Goal: Task Accomplishment & Management: Use online tool/utility

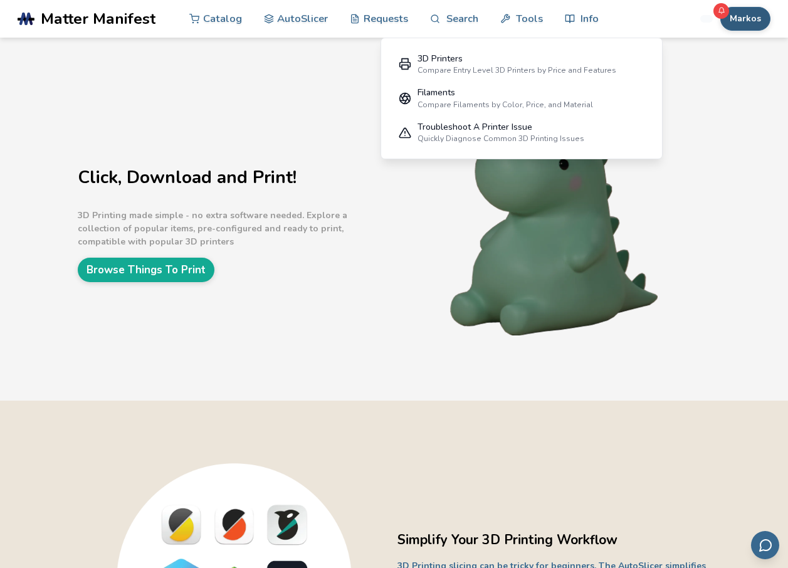
click at [742, 17] on button "Markos" at bounding box center [745, 19] width 50 height 24
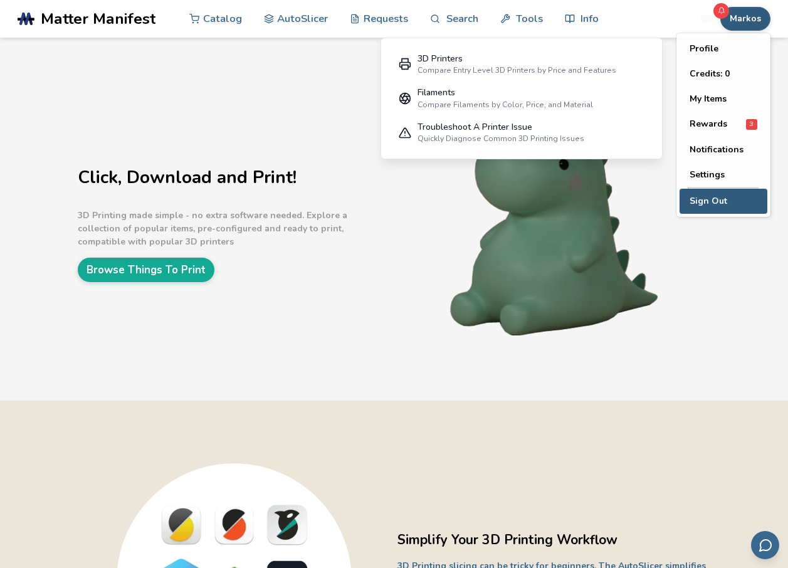
click at [711, 192] on button "Sign Out" at bounding box center [723, 201] width 88 height 25
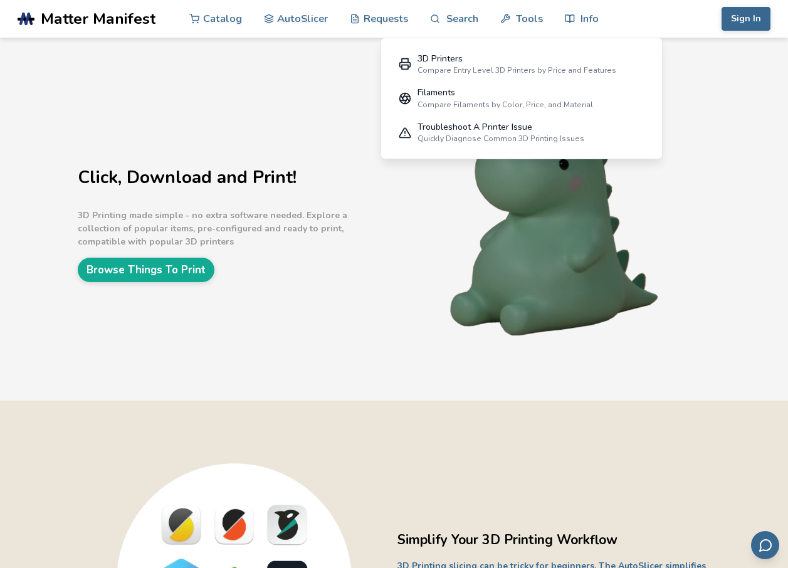
click at [727, 32] on div "Sign In Catalog AutoSlicer Requests Search Tools Info Catalog AutoSlicer Reques…" at bounding box center [693, 19] width 154 height 38
click at [733, 23] on button "Sign In" at bounding box center [745, 19] width 49 height 24
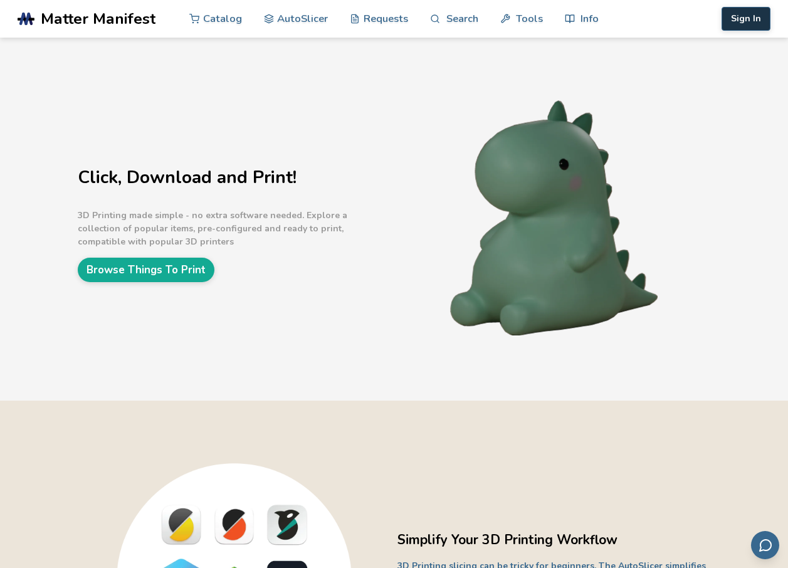
click at [763, 18] on button "Sign In" at bounding box center [745, 19] width 49 height 24
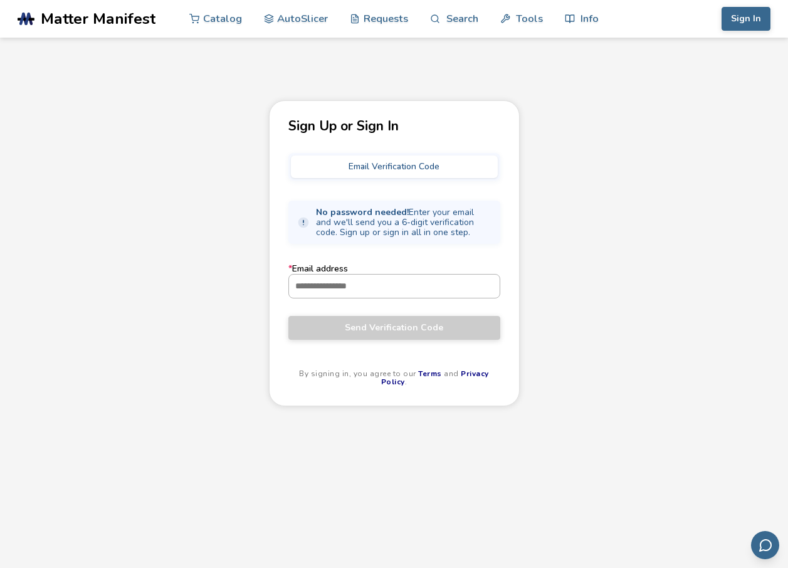
click at [400, 287] on input "* Email address" at bounding box center [394, 285] width 211 height 23
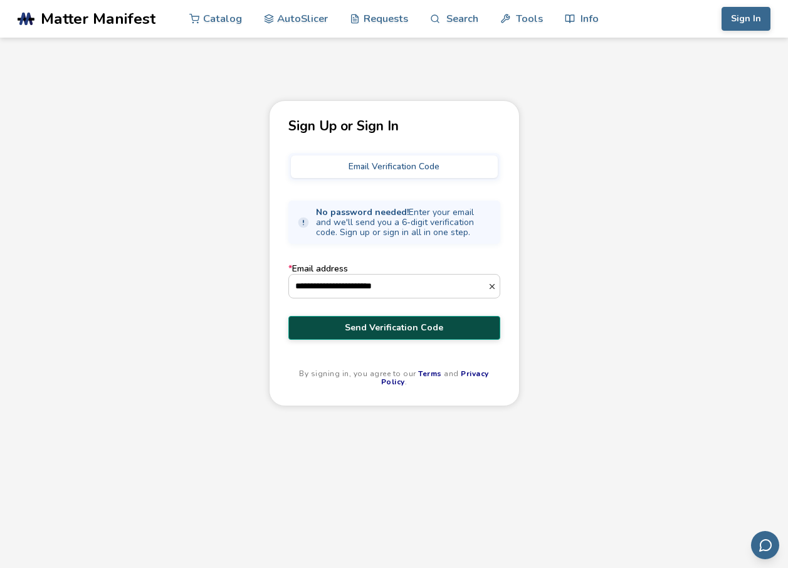
type input "**********"
click at [410, 318] on button "Send Verification Code" at bounding box center [394, 328] width 212 height 24
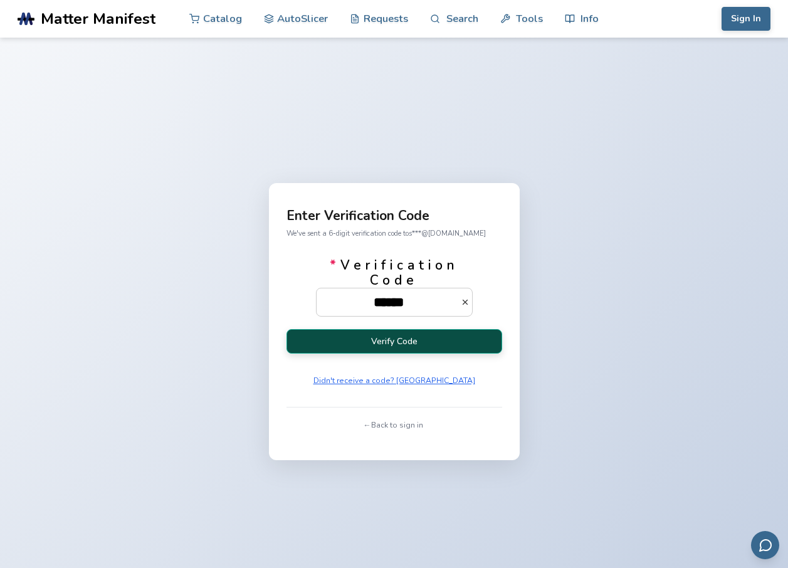
type input "******"
click at [375, 338] on button "Verify Code" at bounding box center [394, 341] width 216 height 24
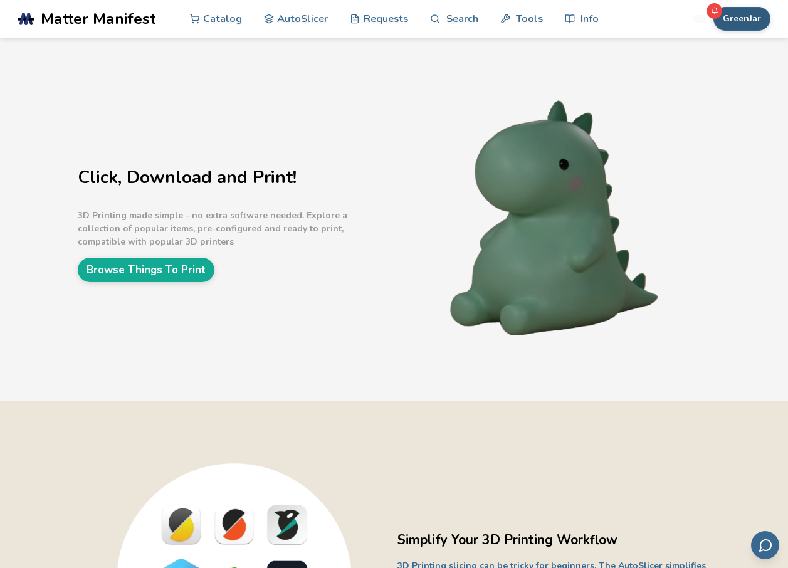
click at [732, 25] on button "GreenJar" at bounding box center [741, 19] width 57 height 24
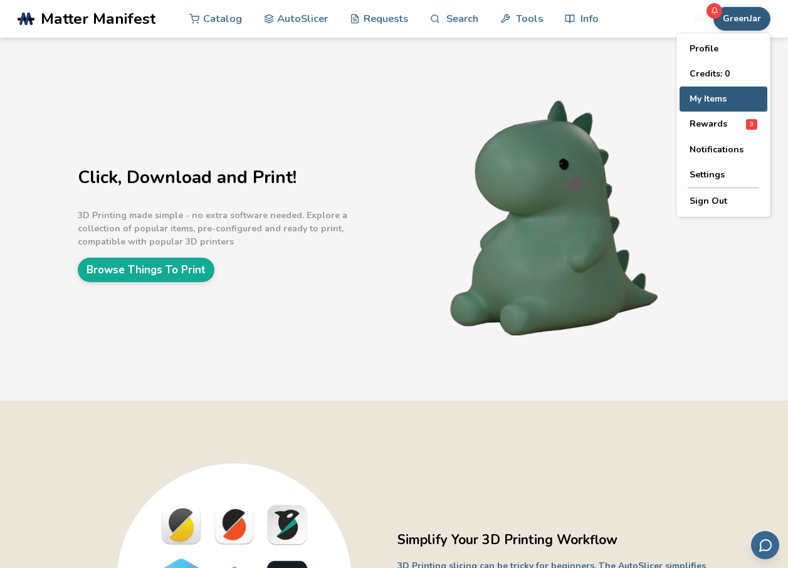
click at [722, 94] on button "My Items" at bounding box center [723, 98] width 88 height 25
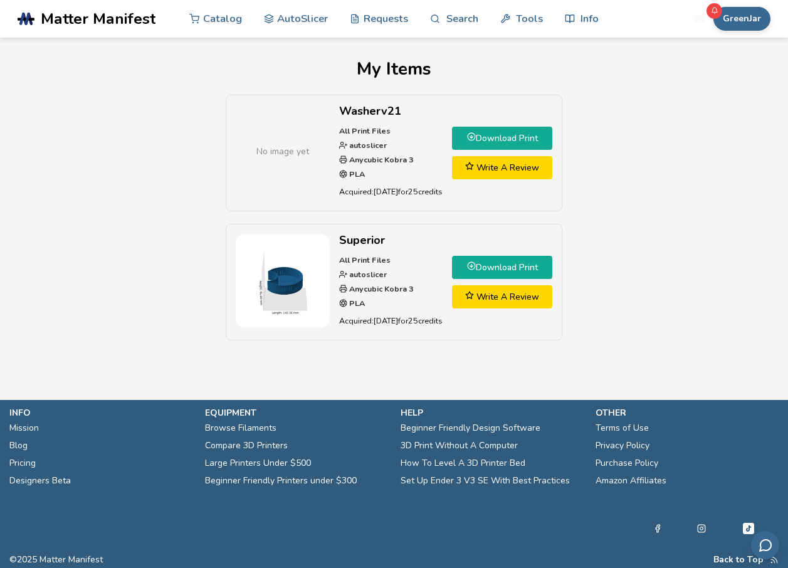
click at [539, 136] on link "Download Print" at bounding box center [502, 138] width 100 height 23
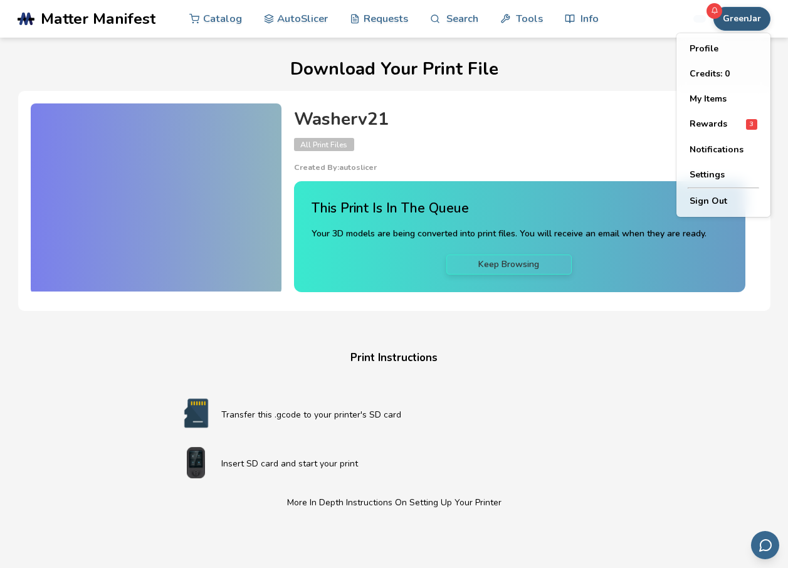
click at [759, 25] on button "GreenJar" at bounding box center [741, 19] width 57 height 24
click at [695, 195] on button "Sign Out" at bounding box center [723, 201] width 88 height 25
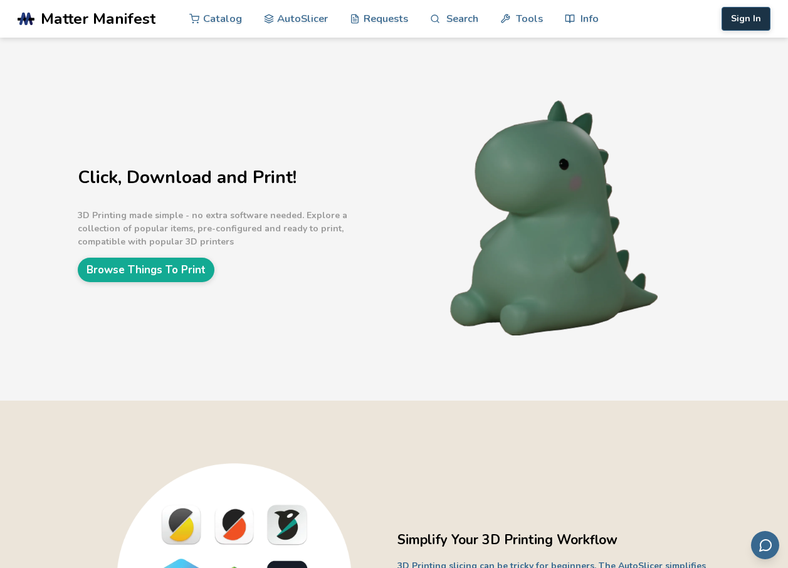
click at [735, 19] on button "Sign In" at bounding box center [745, 19] width 49 height 24
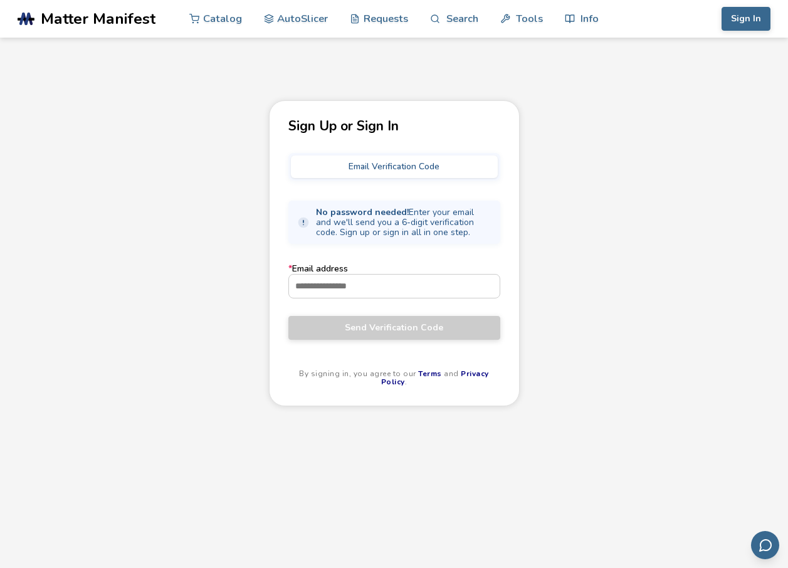
click at [468, 268] on label "* Email address" at bounding box center [394, 281] width 212 height 34
click at [468, 274] on input "* Email address" at bounding box center [394, 285] width 211 height 23
click at [463, 276] on input "* Email address" at bounding box center [394, 285] width 211 height 23
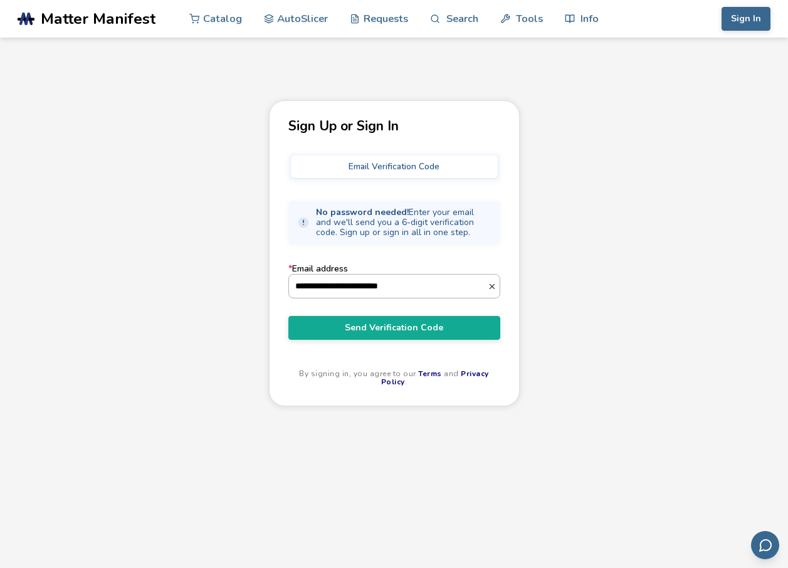
type input "**********"
click at [288, 316] on button "Send Verification Code" at bounding box center [394, 328] width 212 height 24
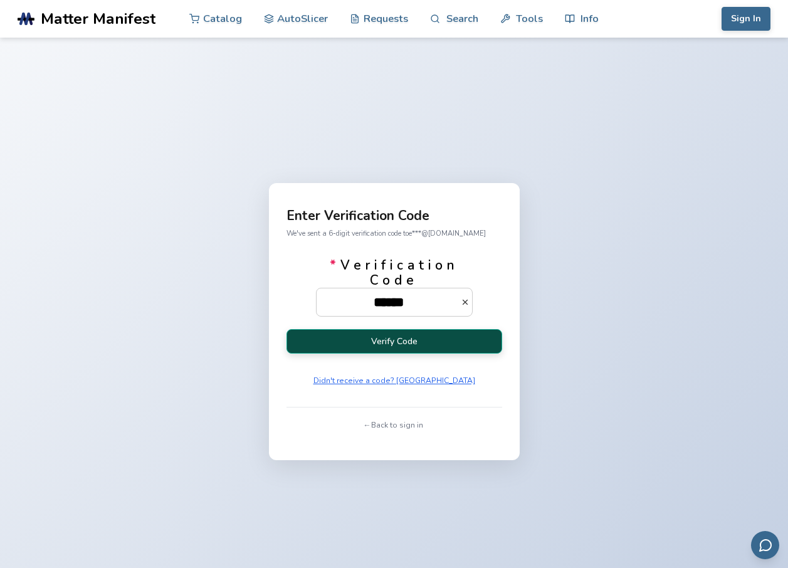
type input "******"
click at [430, 335] on button "Verify Code" at bounding box center [394, 341] width 216 height 24
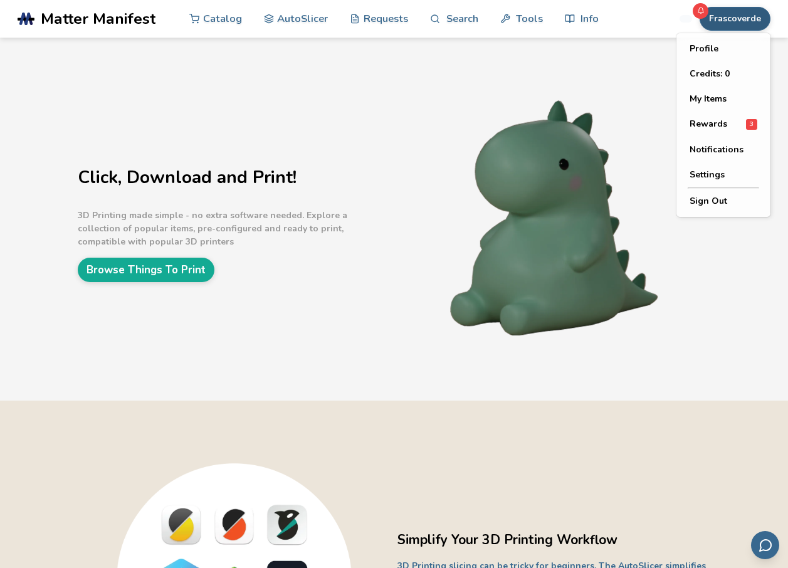
click at [757, 8] on button "Frascoverde" at bounding box center [734, 19] width 71 height 24
click at [716, 107] on button "My Items" at bounding box center [723, 98] width 88 height 25
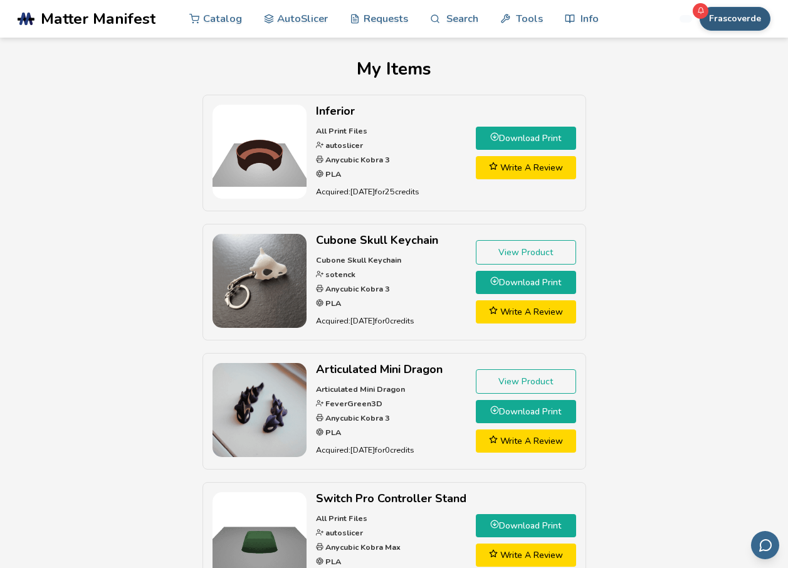
click at [741, 22] on button "Frascoverde" at bounding box center [734, 19] width 71 height 24
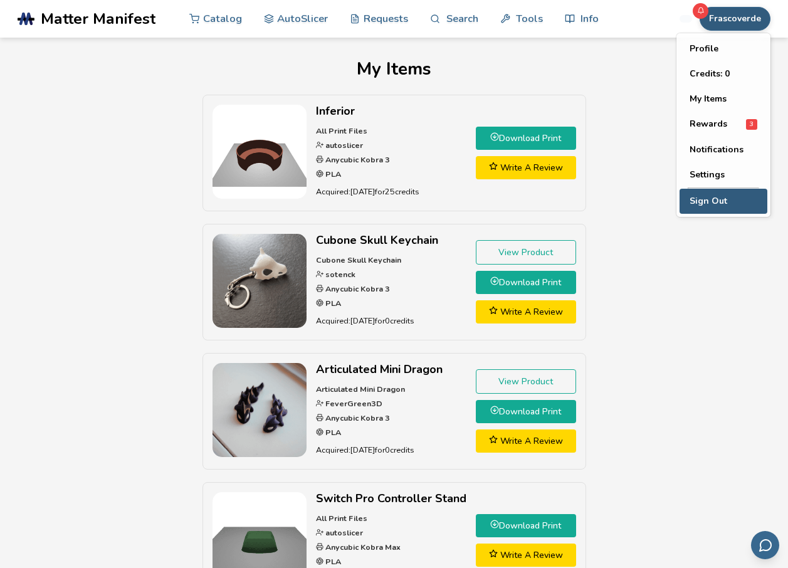
click at [697, 208] on button "Sign Out" at bounding box center [723, 201] width 88 height 25
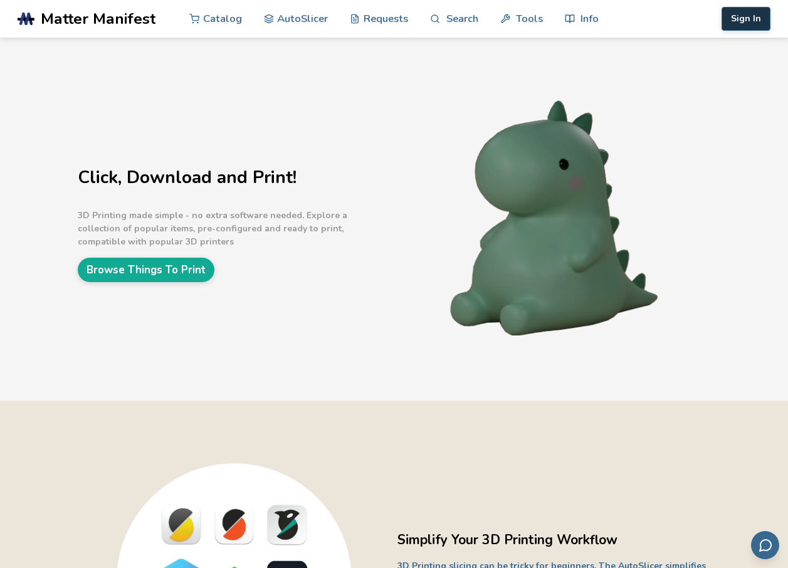
click at [743, 18] on button "Sign In" at bounding box center [745, 19] width 49 height 24
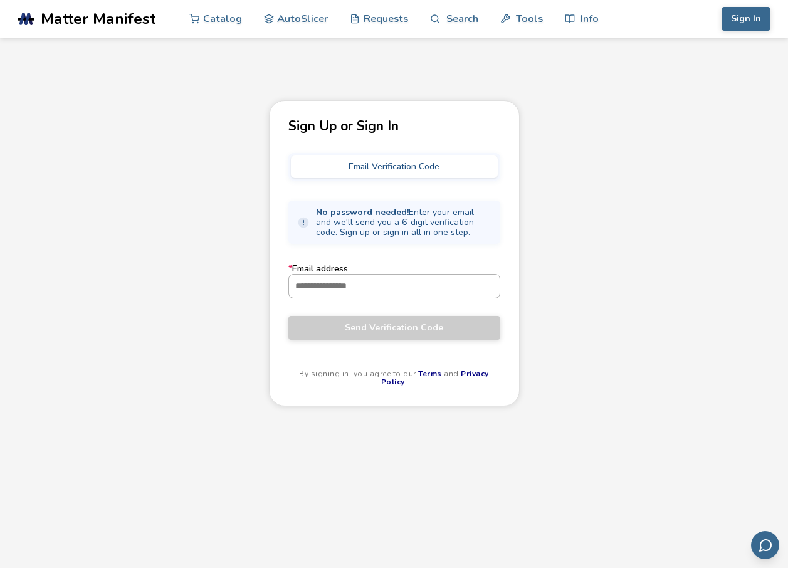
click at [420, 281] on input "* Email address" at bounding box center [394, 285] width 211 height 23
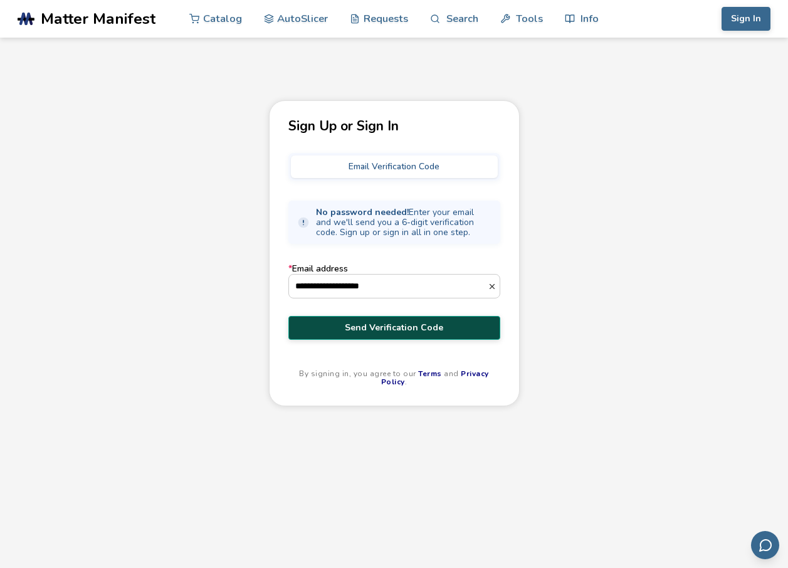
type input "**********"
click at [379, 335] on button "Send Verification Code" at bounding box center [394, 328] width 212 height 24
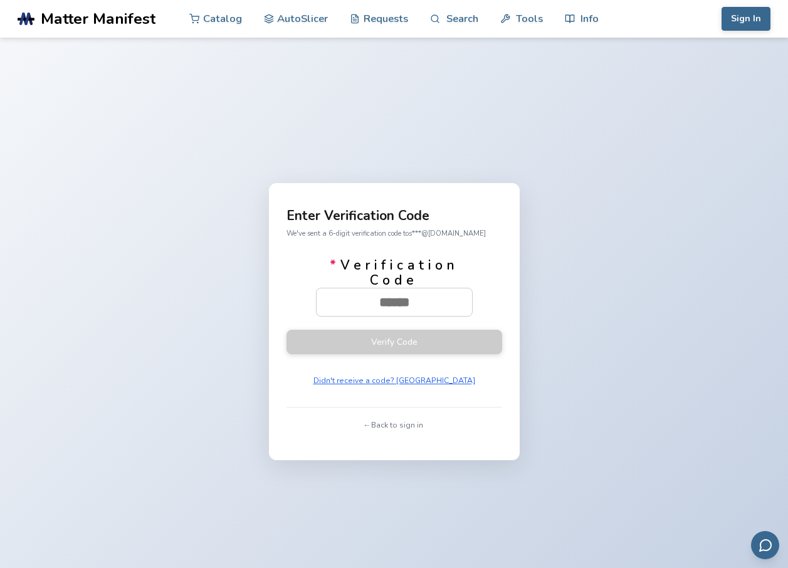
click at [78, 268] on div "Enter Verification Code We've sent a 6-digit verification code to s***@hotmail.…" at bounding box center [394, 322] width 788 height 568
click at [346, 296] on input "* Verification Code" at bounding box center [393, 302] width 155 height 28
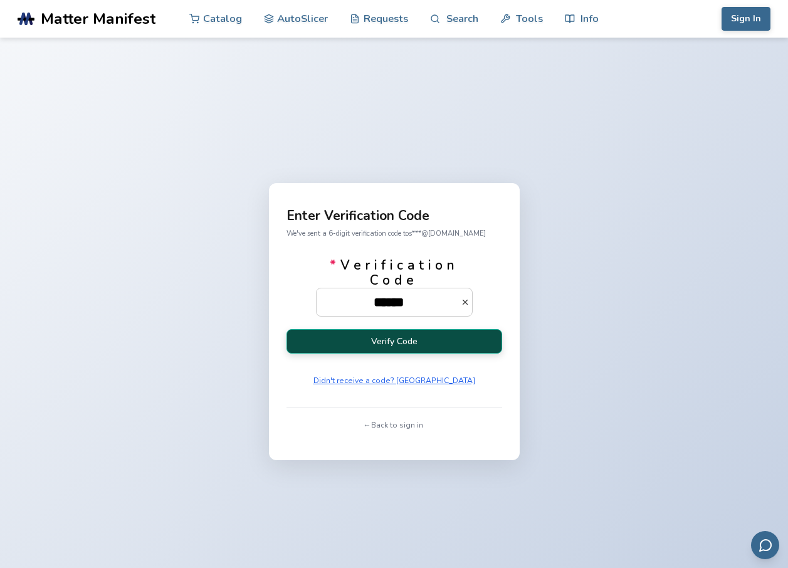
type input "******"
click at [344, 336] on button "Verify Code" at bounding box center [394, 341] width 216 height 24
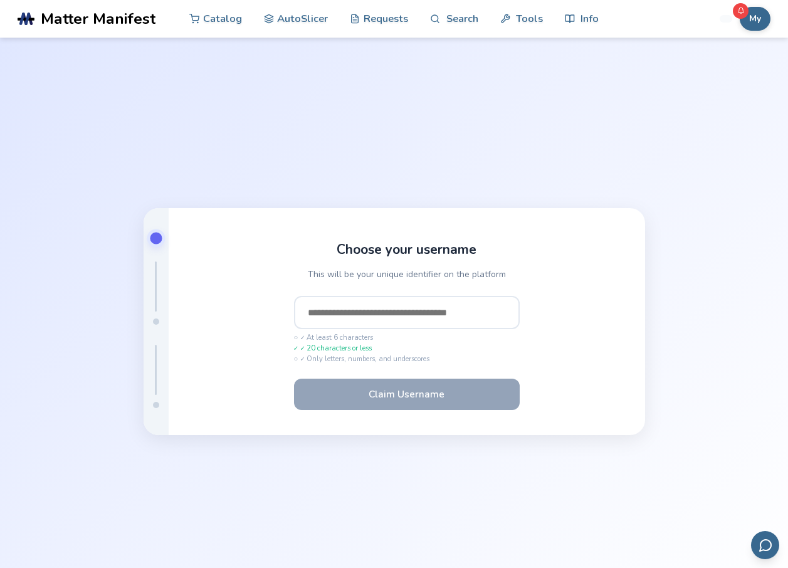
click at [370, 301] on input "text" at bounding box center [407, 313] width 226 height 34
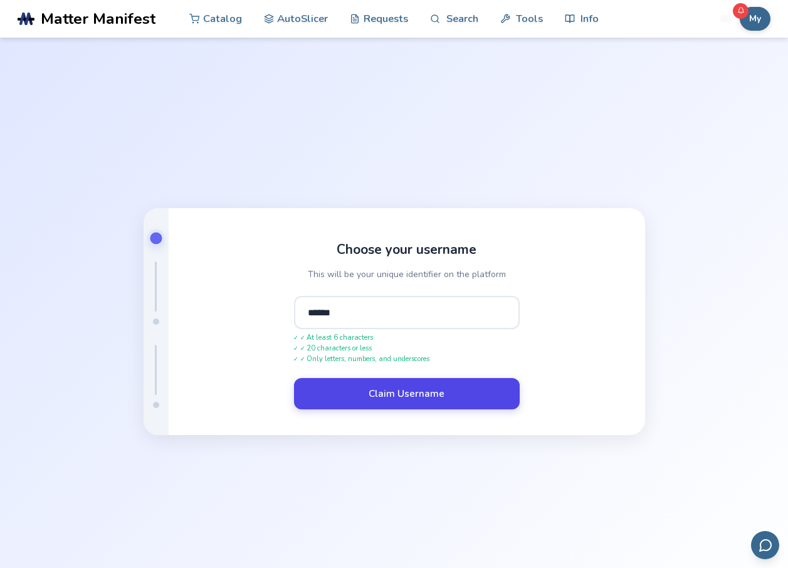
type input "******"
click at [345, 391] on button "Claim Username" at bounding box center [407, 393] width 226 height 31
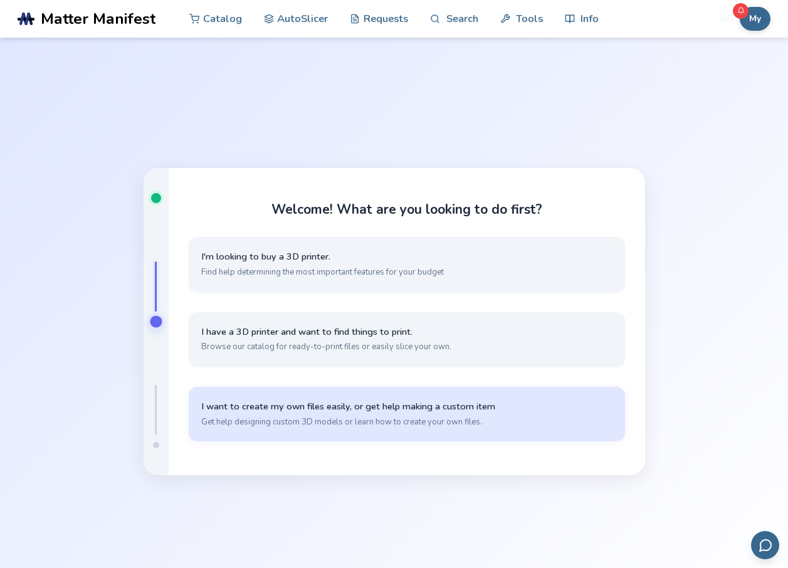
drag, startPoint x: 324, startPoint y: 439, endPoint x: 328, endPoint y: 433, distance: 6.8
click at [327, 435] on button "I want to create my own files easily, or get help making a custom item Get help…" at bounding box center [407, 414] width 436 height 55
click at [336, 406] on span "I want to create my own files easily, or get help making a custom item" at bounding box center [406, 406] width 411 height 12
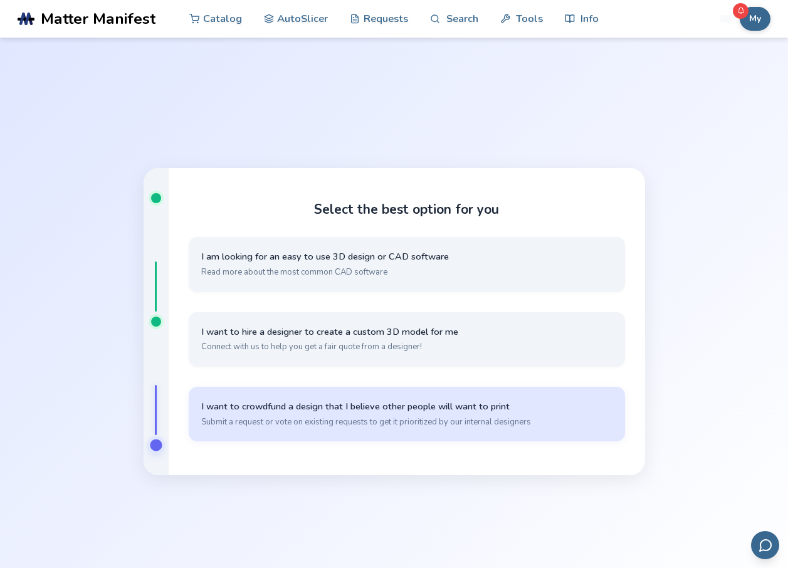
click at [327, 410] on span "I want to crowdfund a design that I believe other people will want to print" at bounding box center [406, 406] width 411 height 12
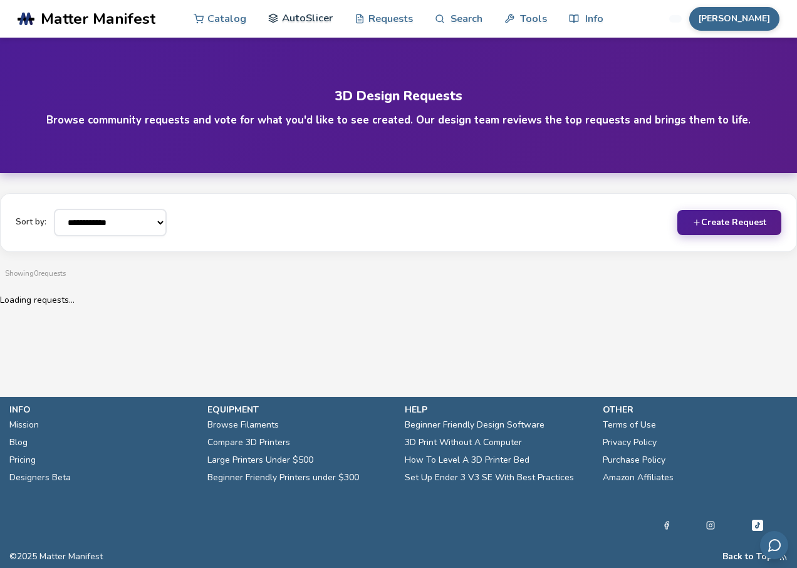
click at [300, 33] on link "AutoSlicer" at bounding box center [300, 18] width 65 height 38
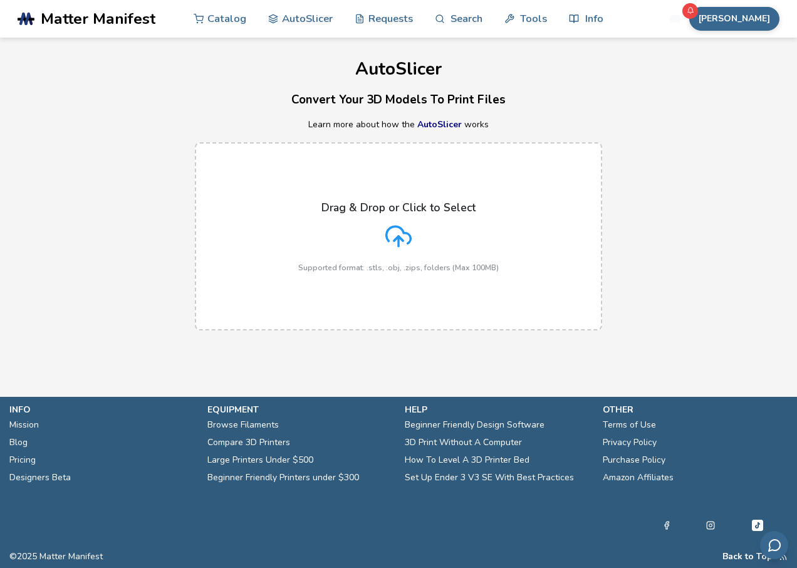
click at [423, 227] on div "Drag & Drop or Click to Select Supported format: .stls, .obj, .zips, folders (M…" at bounding box center [398, 236] width 200 height 71
click at [0, 0] on input "Drag & Drop or Click to Select Supported format: .stls, .obj, .zips, folders (M…" at bounding box center [0, 0] width 0 height 0
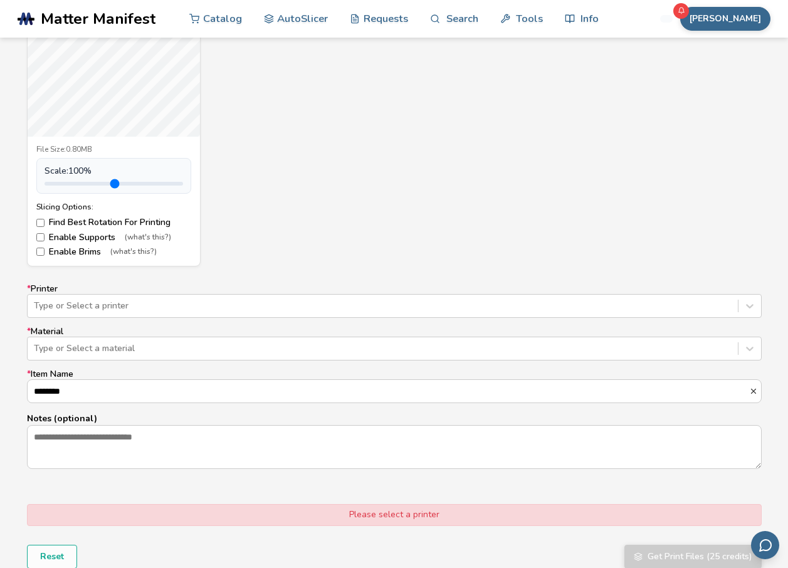
scroll to position [689, 0]
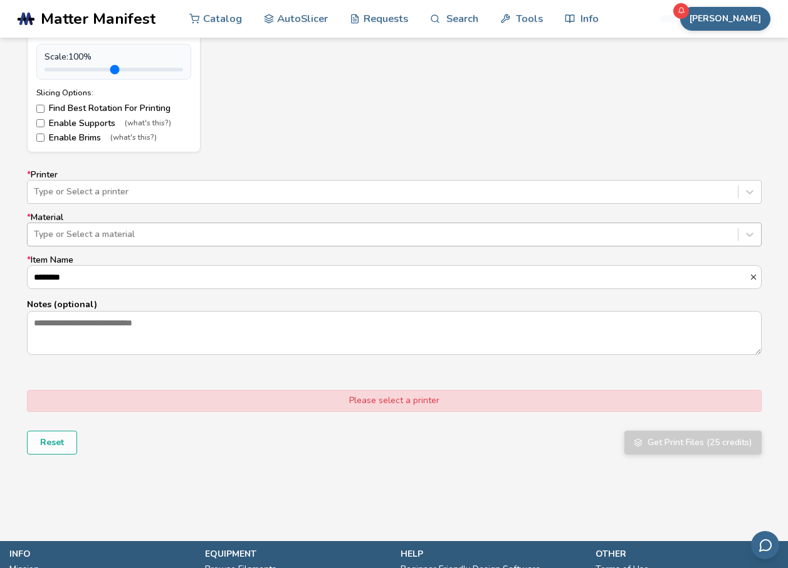
click at [178, 244] on div "Type or Select a material" at bounding box center [394, 234] width 734 height 24
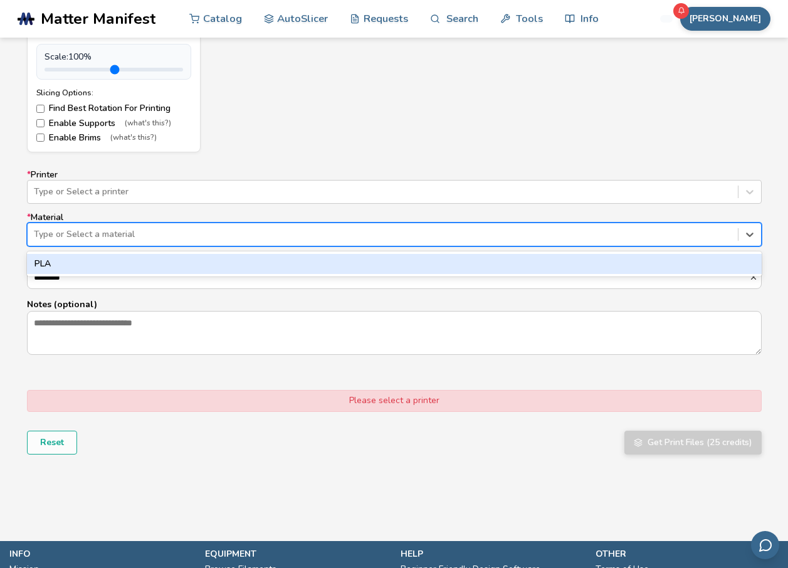
click at [120, 256] on div "PLA" at bounding box center [394, 264] width 734 height 20
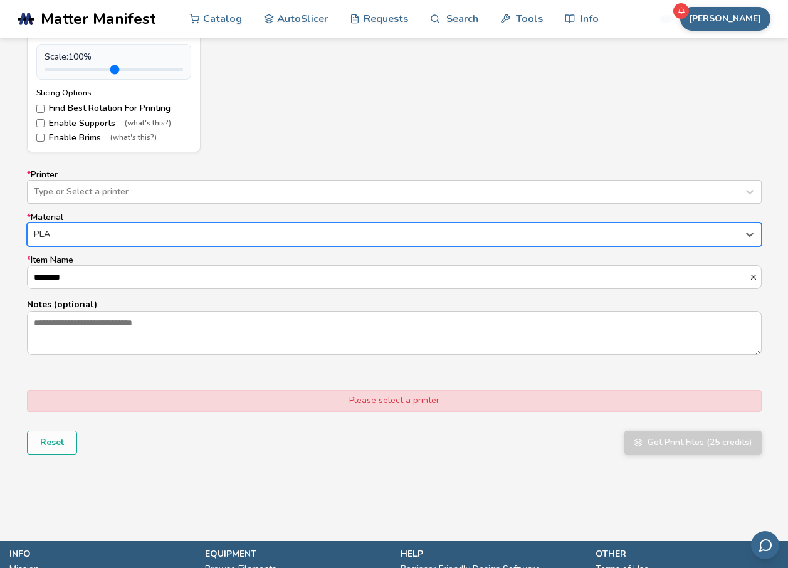
click at [126, 206] on div "* Printer Type or Select a printer * Material option PLA, selected. PLA * Item …" at bounding box center [394, 262] width 734 height 185
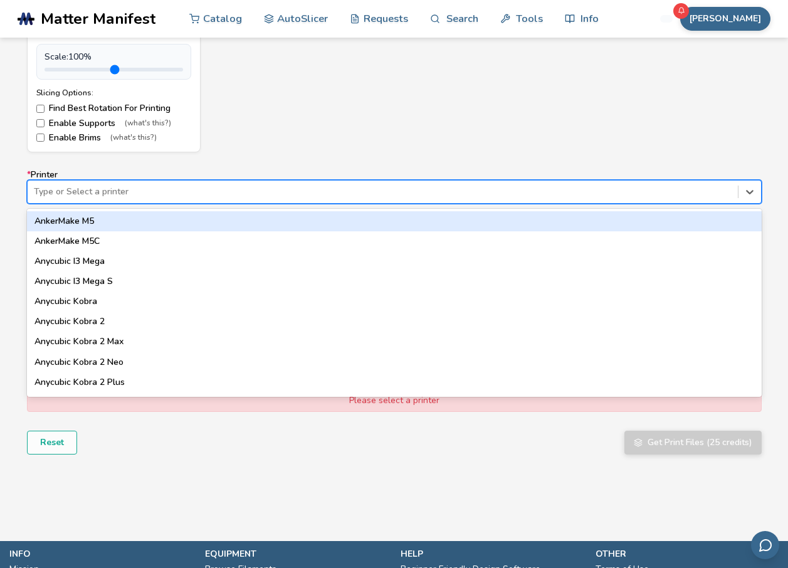
click at [144, 192] on div at bounding box center [382, 191] width 697 height 13
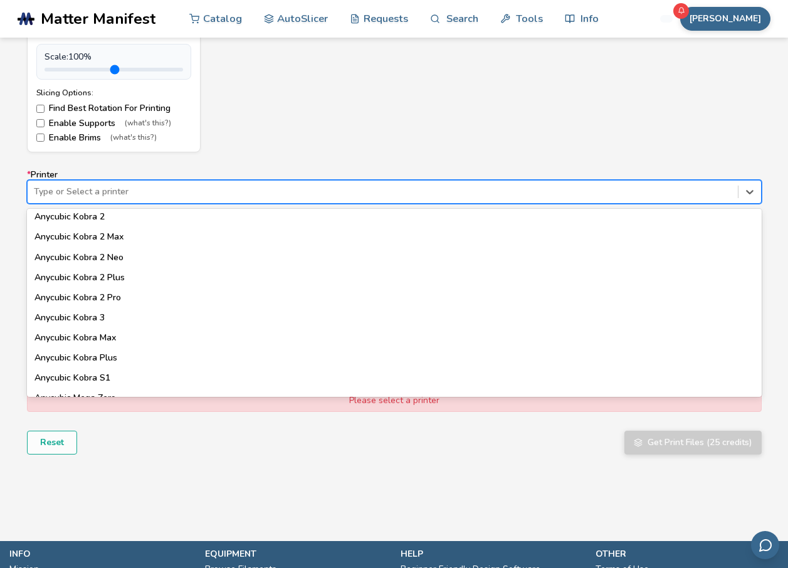
scroll to position [125, 0]
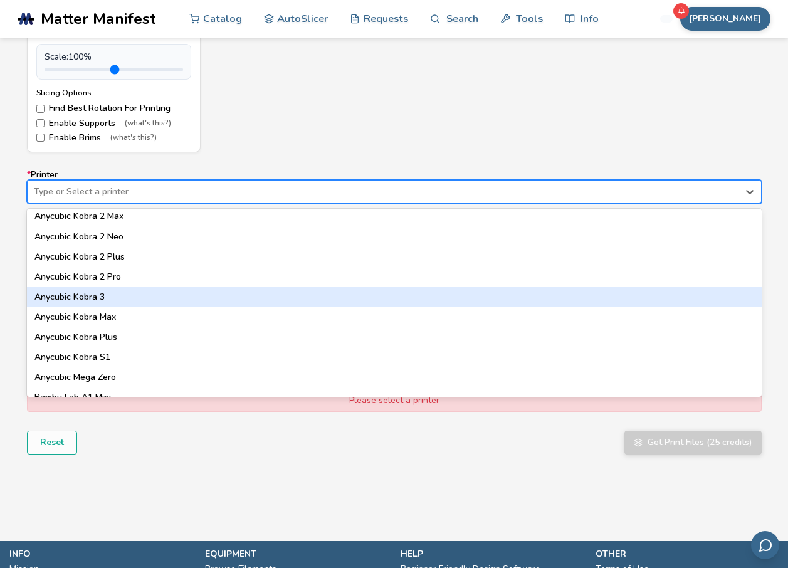
click at [107, 293] on div "Anycubic Kobra 3" at bounding box center [394, 297] width 734 height 20
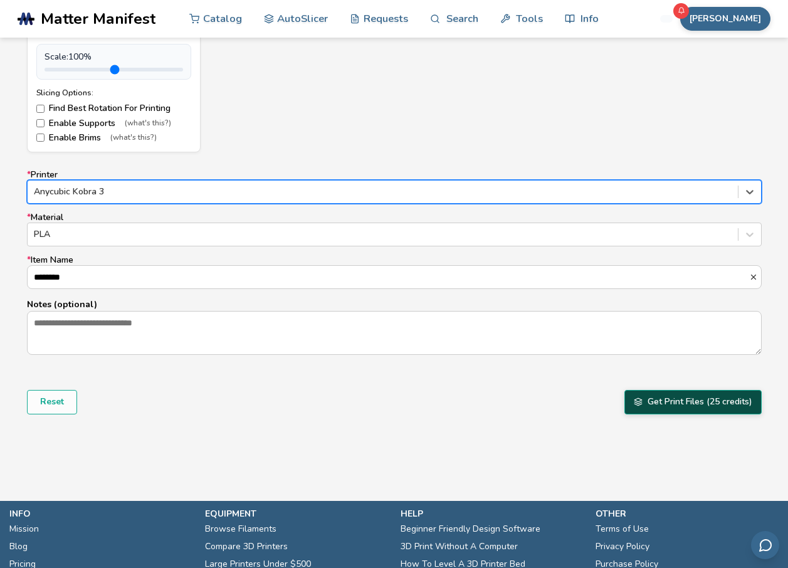
click at [642, 403] on button "Get Print Files (25 credits)" at bounding box center [692, 402] width 137 height 24
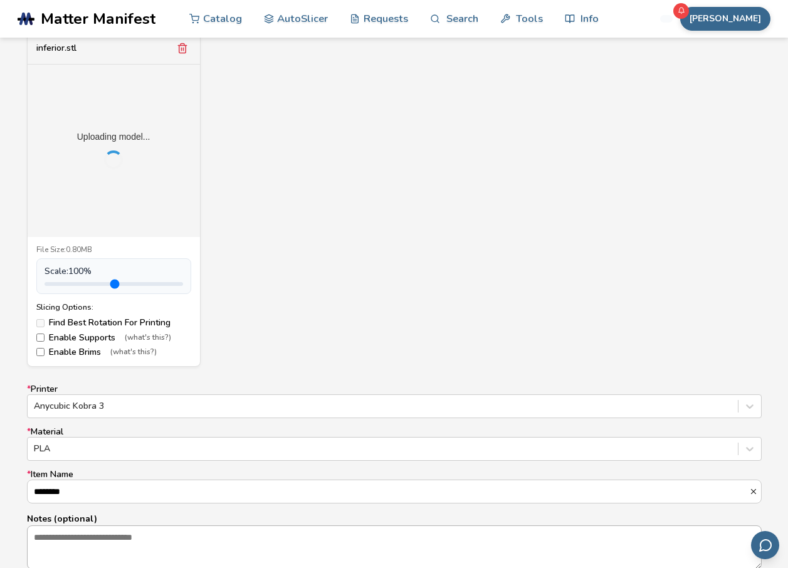
scroll to position [376, 0]
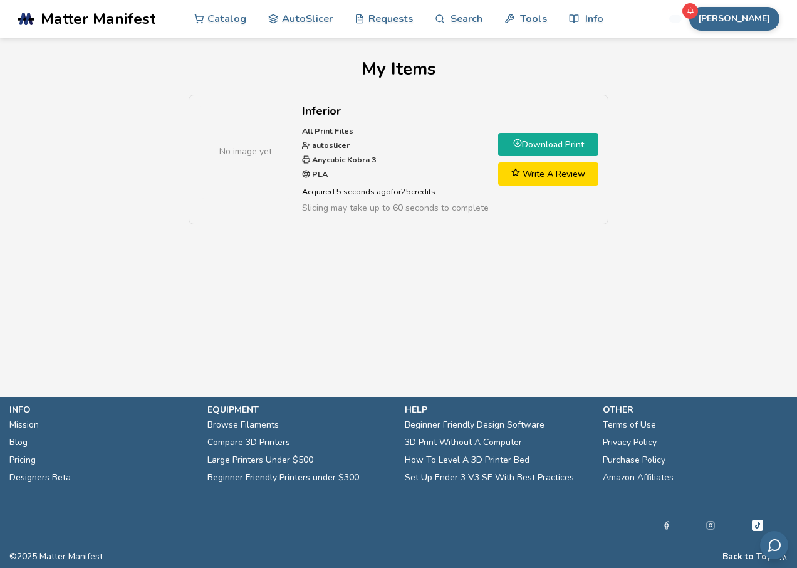
click at [518, 142] on line at bounding box center [518, 143] width 0 height 3
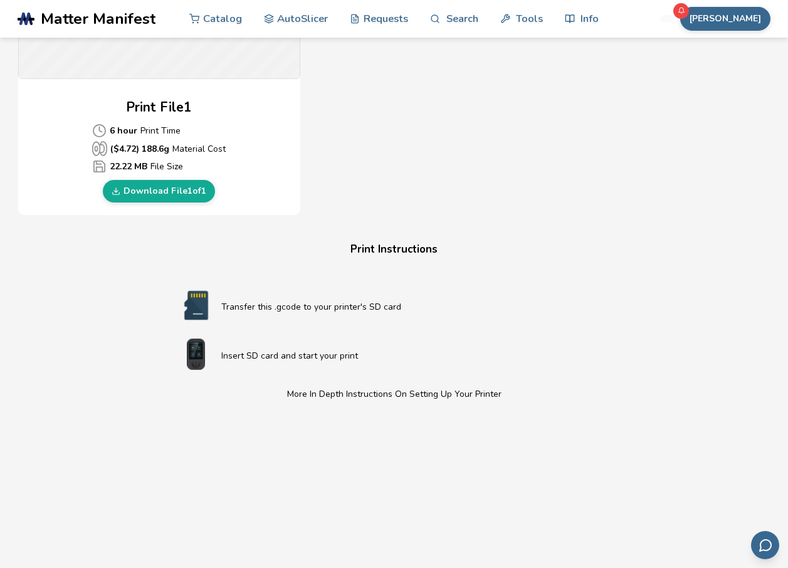
scroll to position [564, 0]
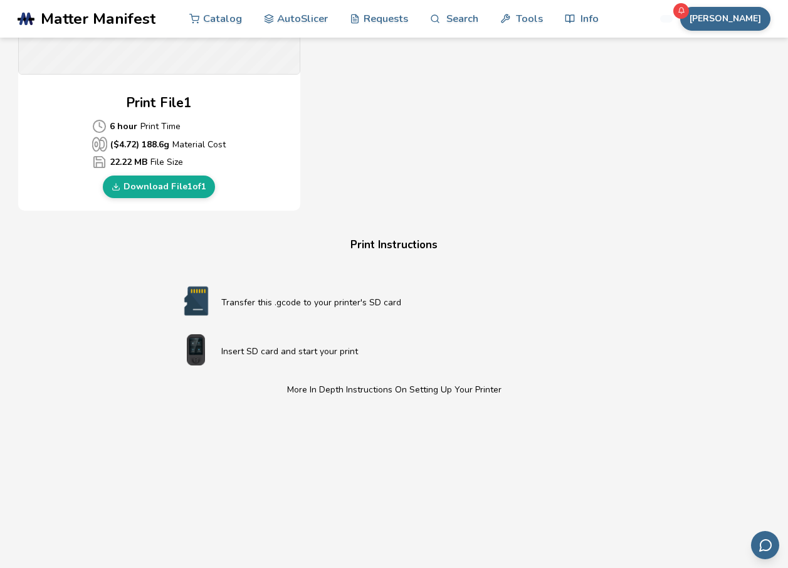
click at [169, 185] on link "Download File 1 of 1" at bounding box center [159, 186] width 112 height 23
click at [63, 370] on div "Download Your Print File Inferior All Print Files Created By: autoslicer 1 Prin…" at bounding box center [394, 90] width 752 height 1188
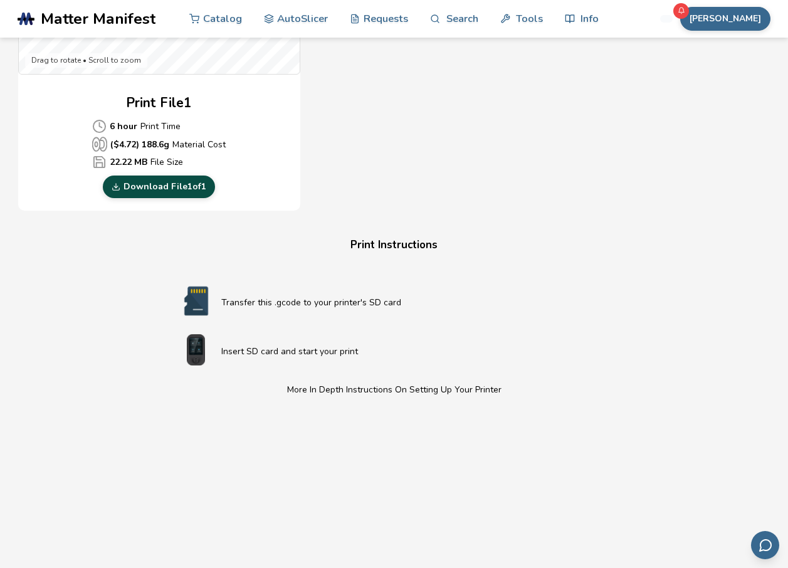
scroll to position [439, 0]
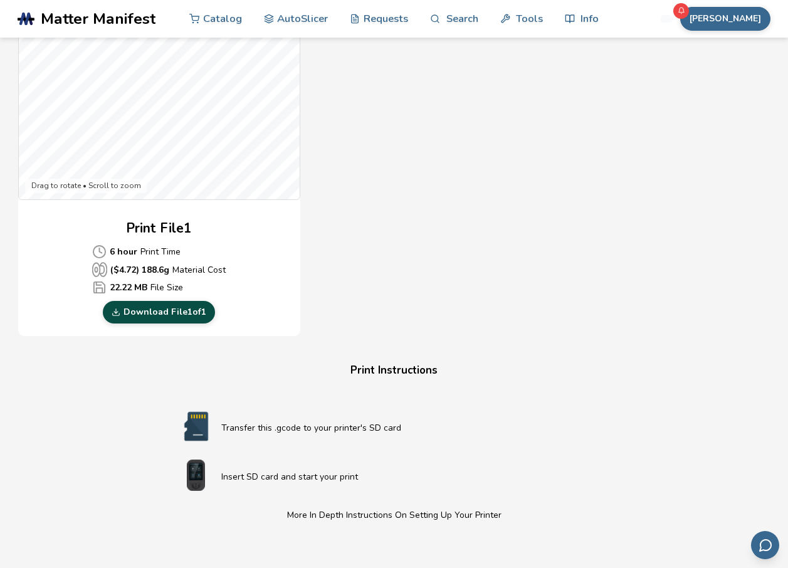
click at [144, 306] on link "Download File 1 of 1" at bounding box center [159, 312] width 112 height 23
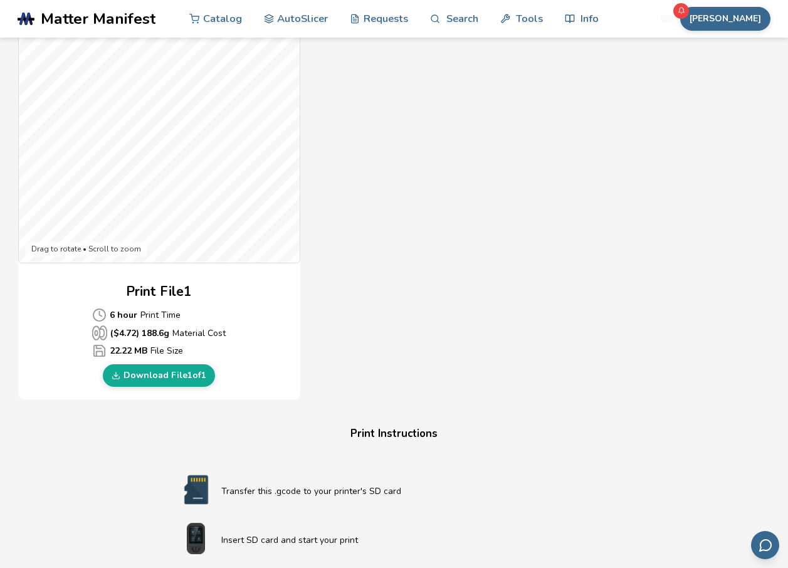
scroll to position [0, 0]
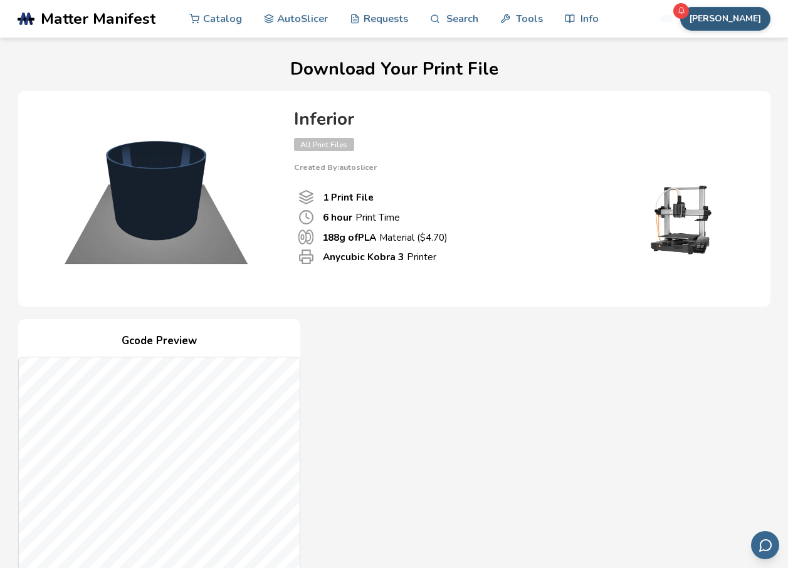
click at [749, 22] on button "Frasco" at bounding box center [725, 19] width 90 height 24
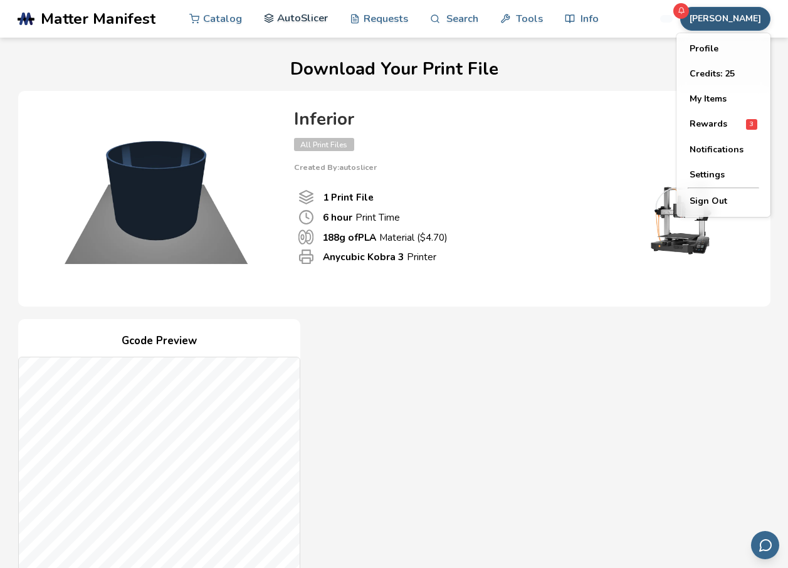
click at [301, 14] on link "AutoSlicer" at bounding box center [296, 18] width 65 height 38
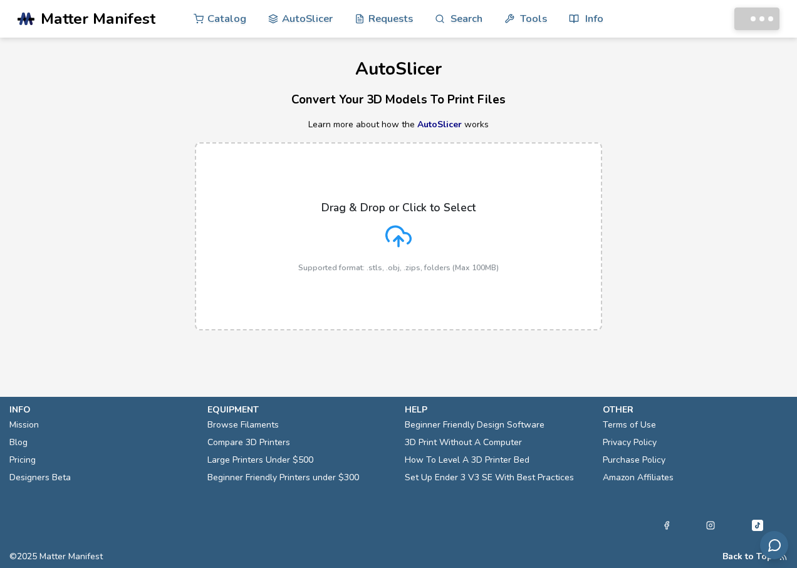
click at [405, 226] on icon at bounding box center [398, 236] width 26 height 26
click at [0, 0] on input "Drag & Drop or Click to Select Supported format: .stls, .obj, .zips, folders (M…" at bounding box center [0, 0] width 0 height 0
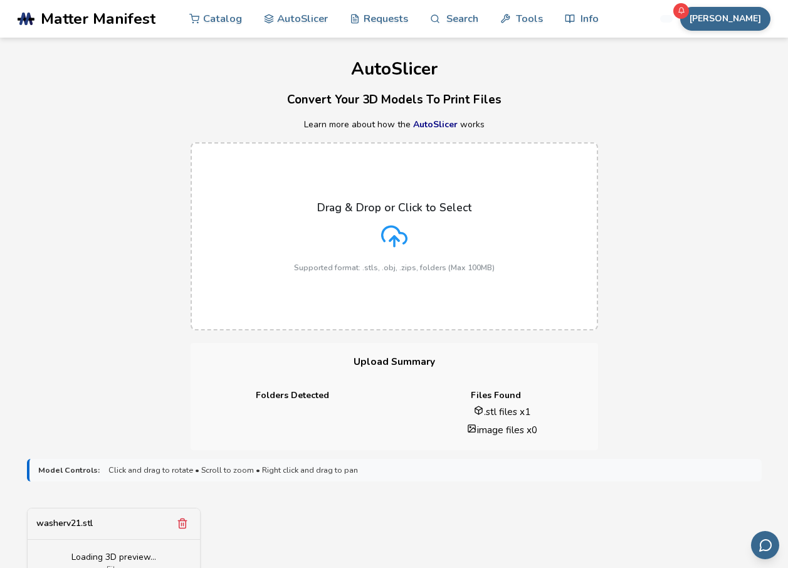
scroll to position [501, 0]
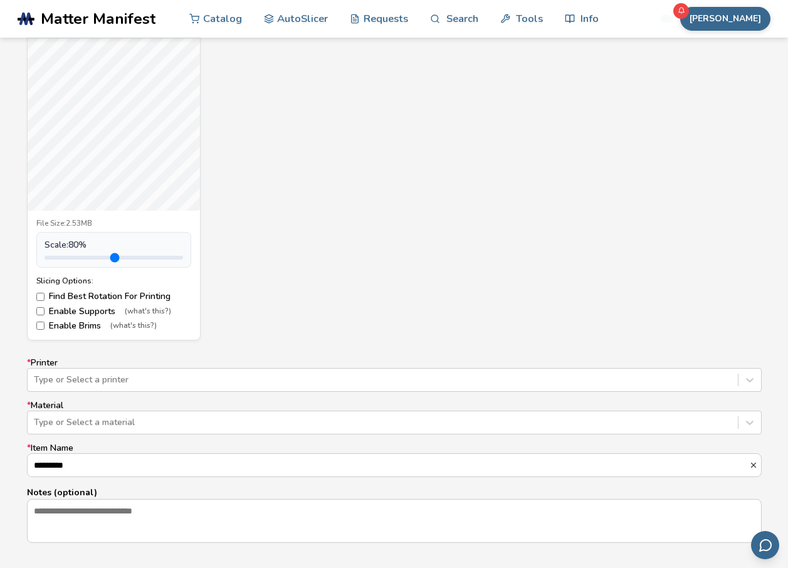
drag, startPoint x: 73, startPoint y: 254, endPoint x: 66, endPoint y: 256, distance: 7.3
click at [66, 256] on input "range" at bounding box center [113, 258] width 138 height 4
type input "***"
click at [65, 257] on input "range" at bounding box center [113, 258] width 138 height 4
click at [79, 308] on label "Enable Supports (what's this?)" at bounding box center [113, 311] width 155 height 10
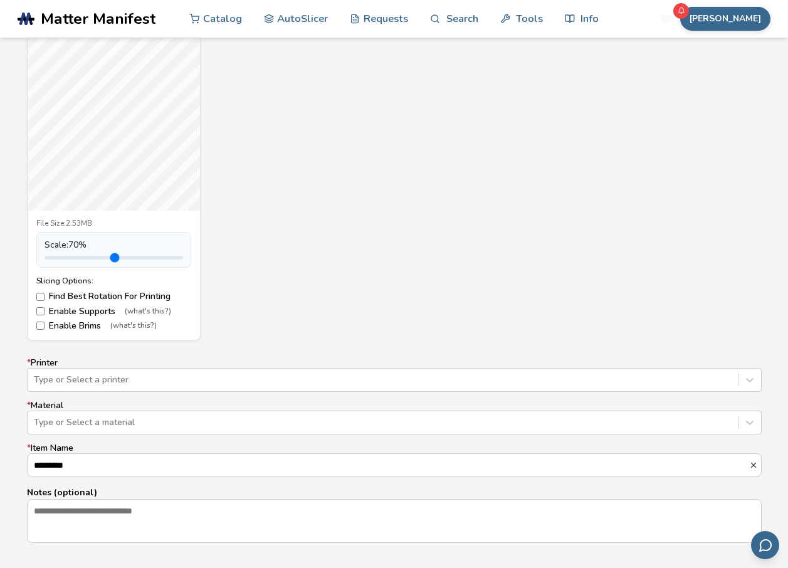
click at [78, 325] on label "Enable Brims (what's this?)" at bounding box center [113, 326] width 155 height 10
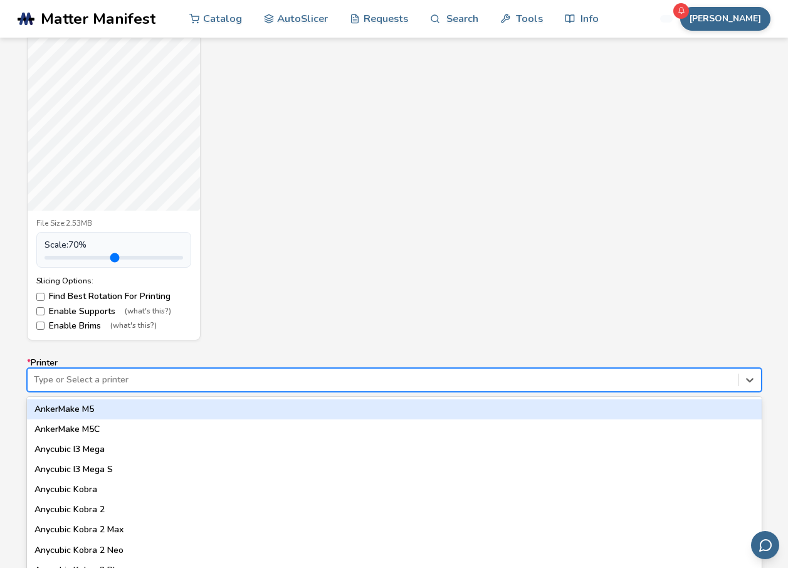
scroll to position [523, 0]
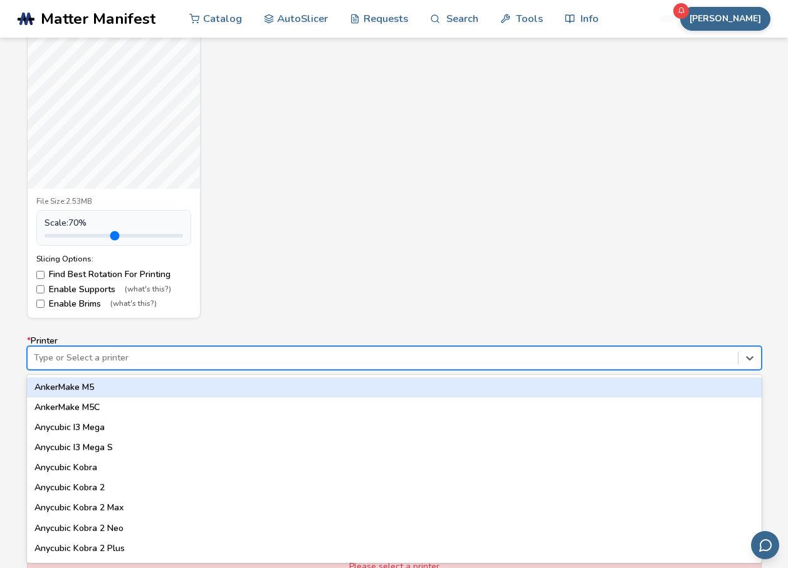
click at [81, 373] on div "* Printer 64 results available. Use Up and Down to choose options, press Enter …" at bounding box center [394, 428] width 734 height 185
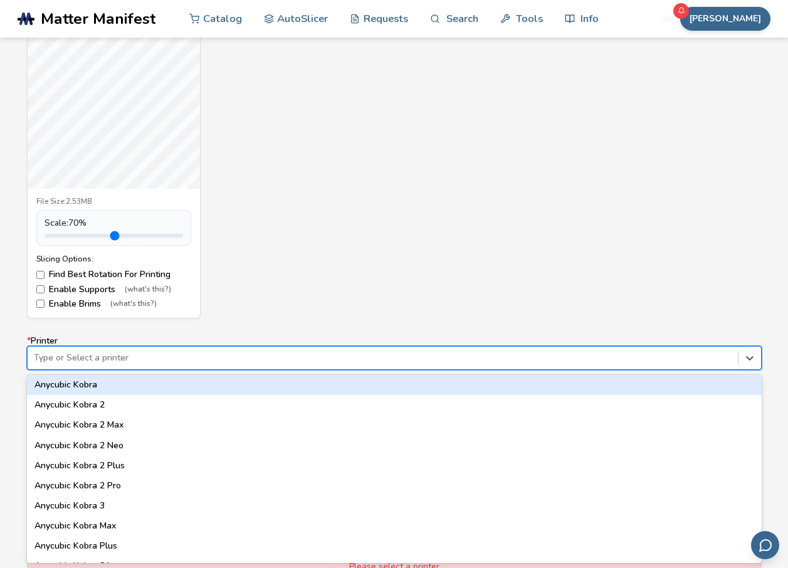
scroll to position [125, 0]
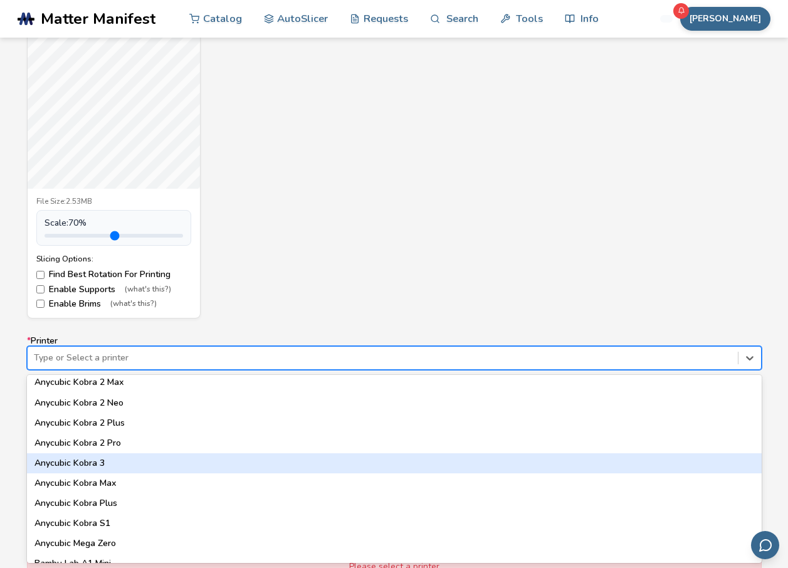
click at [105, 465] on div "Anycubic Kobra 3" at bounding box center [394, 463] width 734 height 20
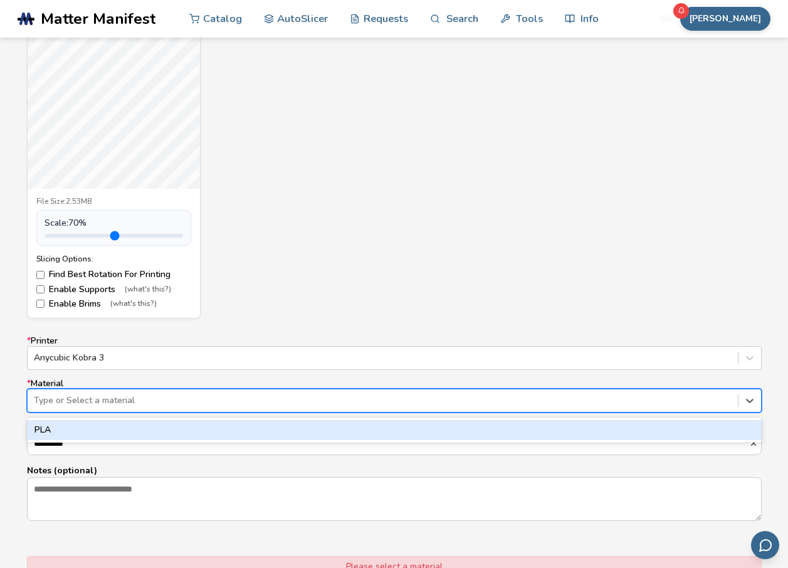
click at [148, 403] on div at bounding box center [382, 400] width 697 height 13
click at [103, 432] on div "PLA" at bounding box center [394, 430] width 734 height 20
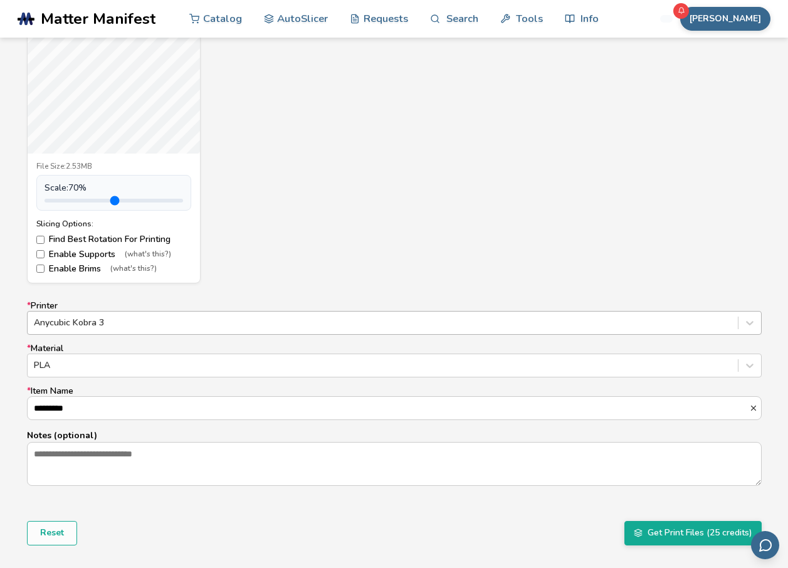
scroll to position [586, 0]
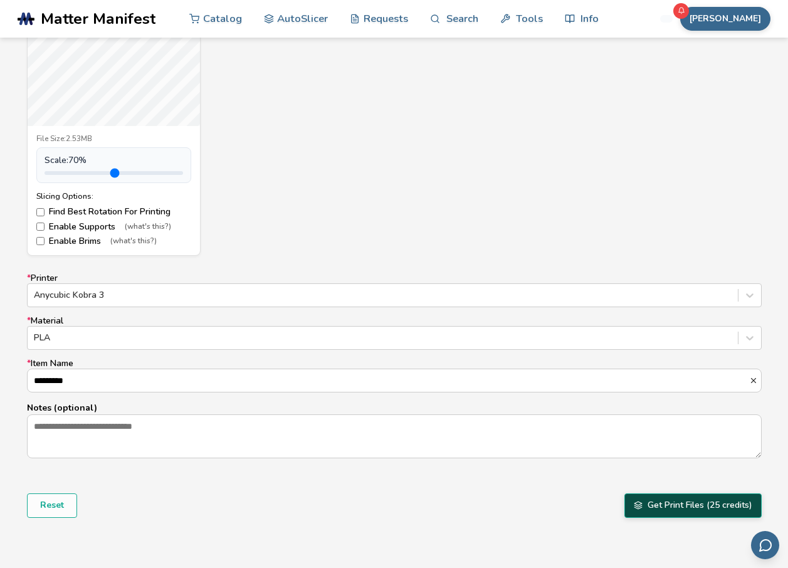
click at [655, 507] on button "Get Print Files (25 credits)" at bounding box center [692, 505] width 137 height 24
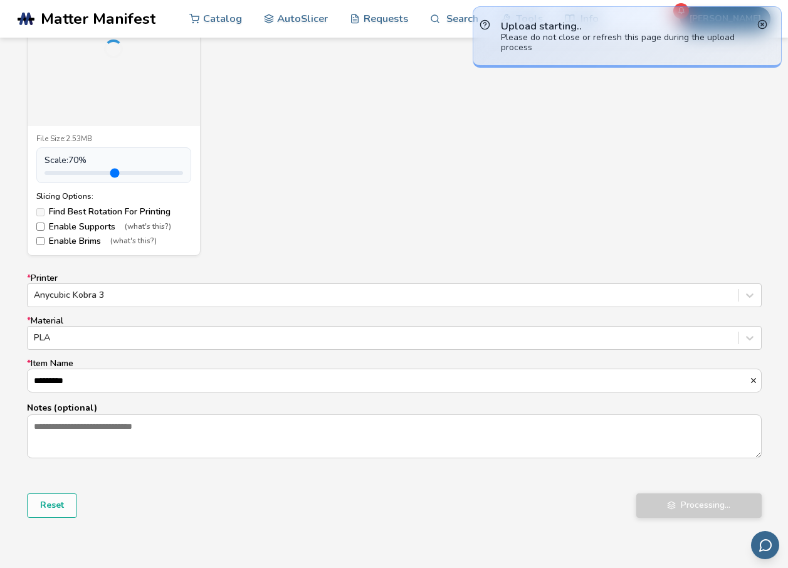
scroll to position [398, 0]
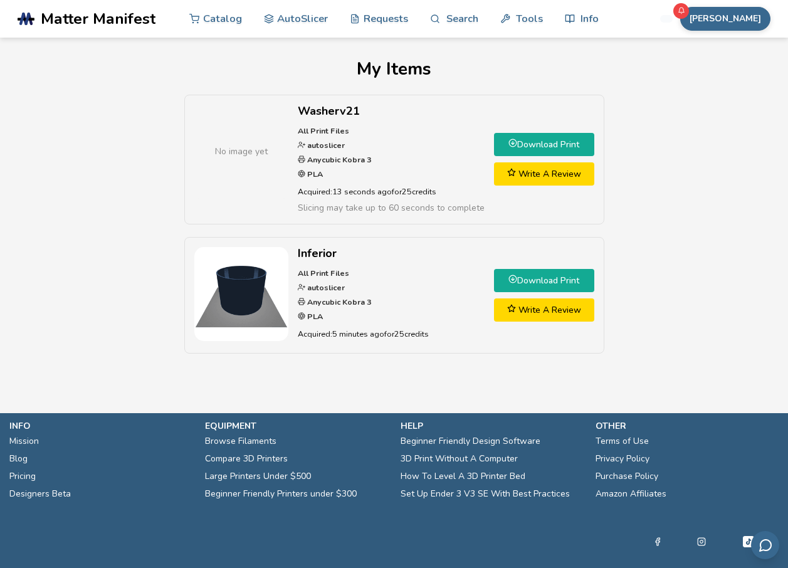
click at [532, 138] on link "Download Print" at bounding box center [544, 144] width 100 height 23
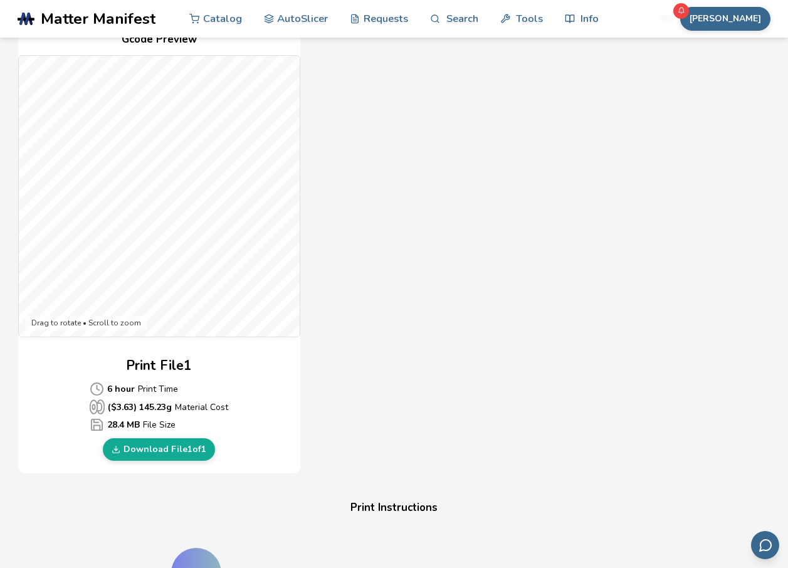
scroll to position [376, 0]
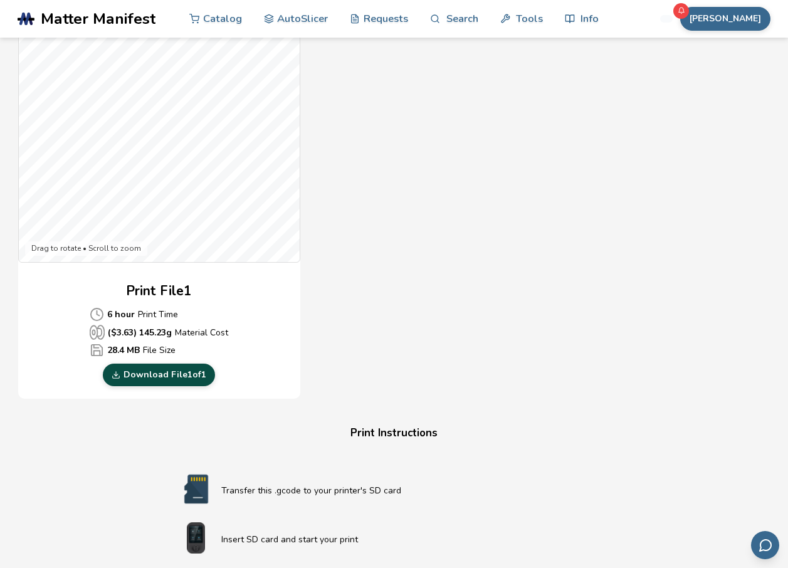
click at [205, 377] on link "Download File 1 of 1" at bounding box center [159, 374] width 112 height 23
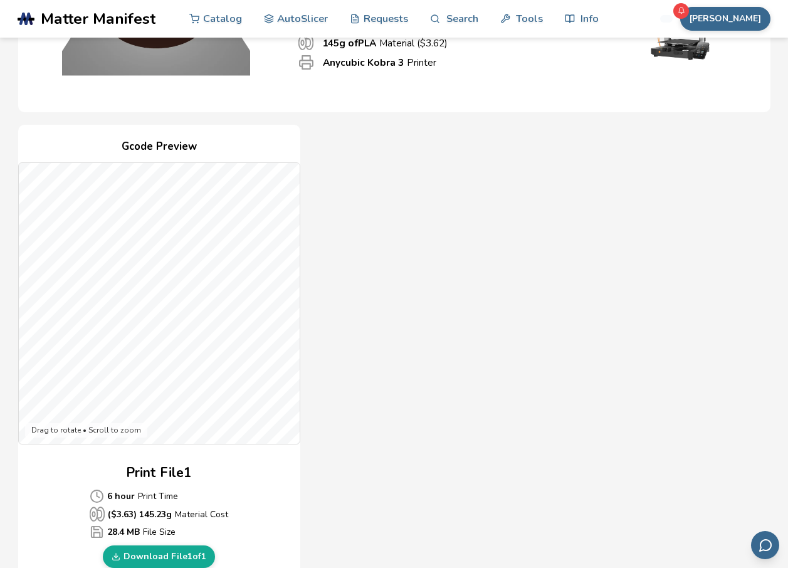
scroll to position [188, 0]
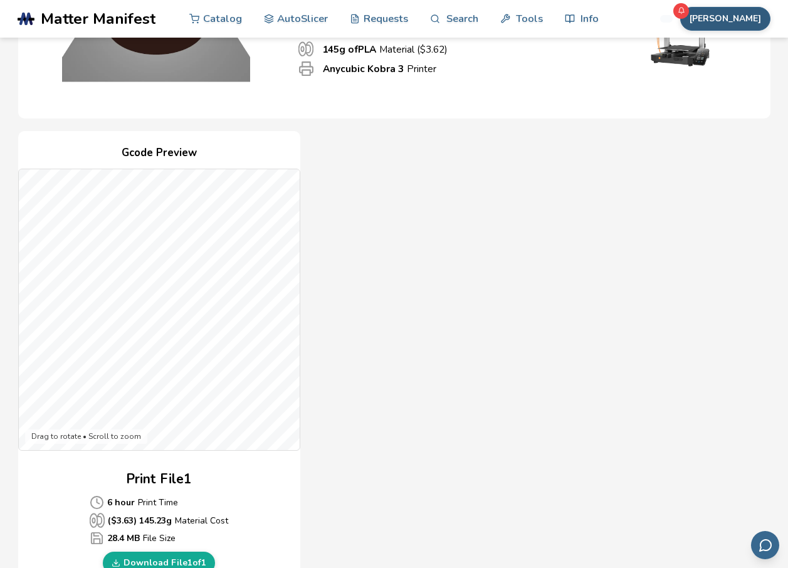
click at [742, 19] on button "[PERSON_NAME]" at bounding box center [725, 19] width 90 height 24
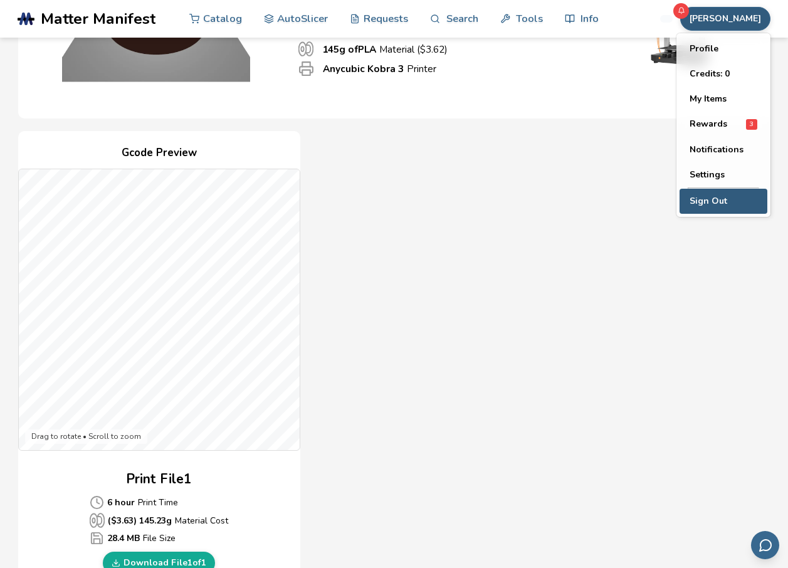
click at [702, 206] on button "Sign Out" at bounding box center [723, 201] width 88 height 25
